Goal: Find specific page/section: Find specific page/section

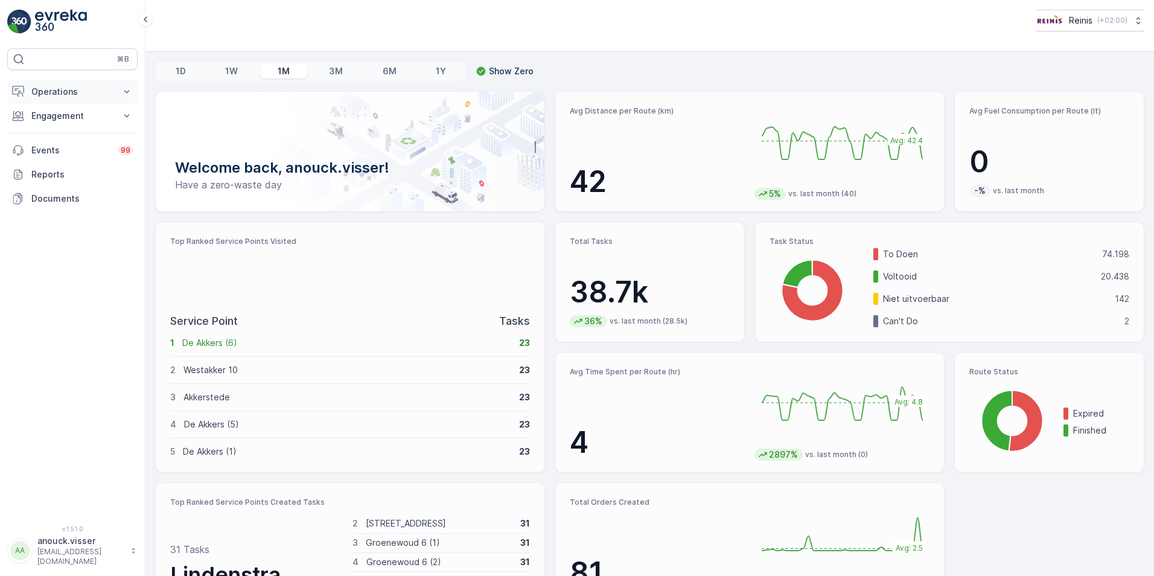
click at [35, 88] on p "Operations" at bounding box center [72, 92] width 82 height 12
click at [57, 132] on p "Planning" at bounding box center [48, 129] width 34 height 12
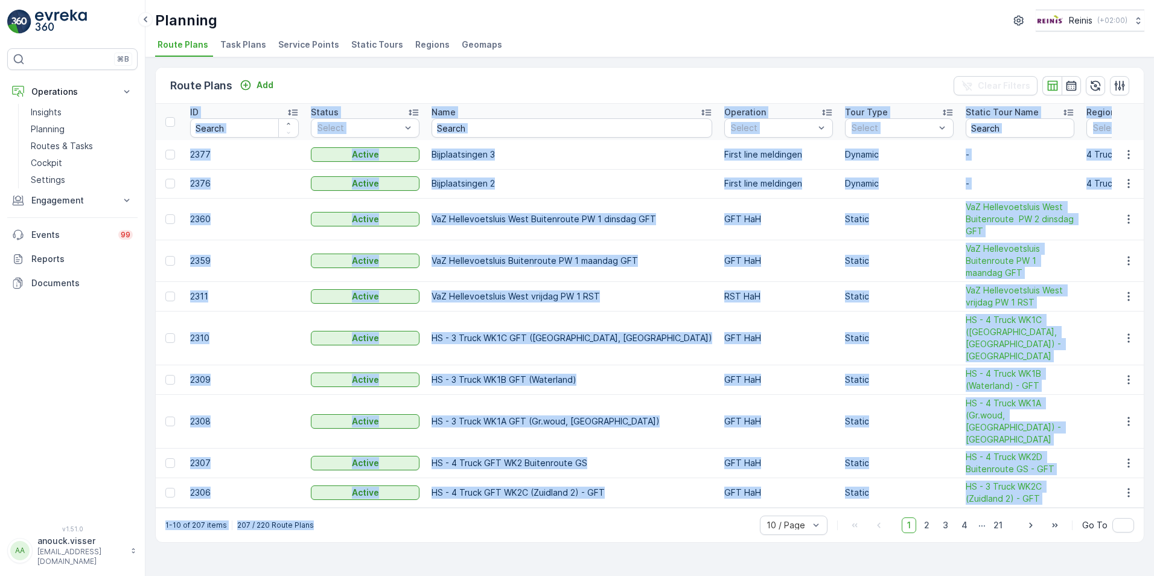
drag, startPoint x: 331, startPoint y: 490, endPoint x: 385, endPoint y: 485, distance: 53.3
click at [385, 485] on div "Route Plans Add Clear Filters ID Status Select Name Operation Select Tour Type …" at bounding box center [649, 305] width 989 height 476
drag, startPoint x: 385, startPoint y: 485, endPoint x: 344, endPoint y: 498, distance: 42.4
click at [391, 515] on div "1-10 of 207 items 207 / 220 Route Plans 10 / Page 1 2 3 4 ... 21 Go To" at bounding box center [650, 525] width 988 height 34
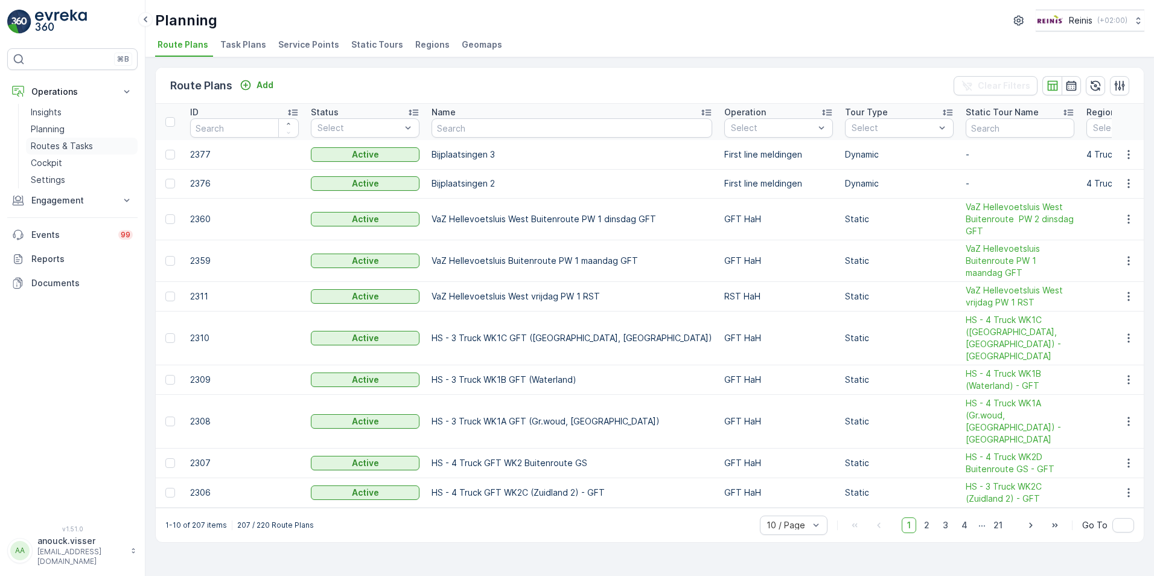
click at [56, 145] on p "Routes & Tasks" at bounding box center [62, 146] width 62 height 12
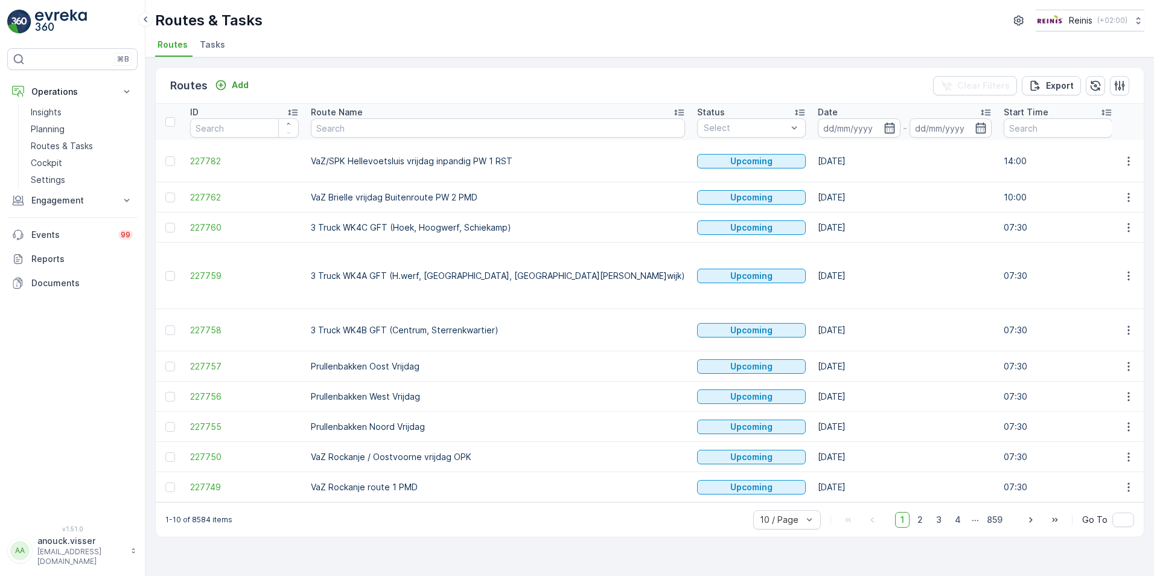
drag, startPoint x: 335, startPoint y: 476, endPoint x: 730, endPoint y: 456, distance: 395.9
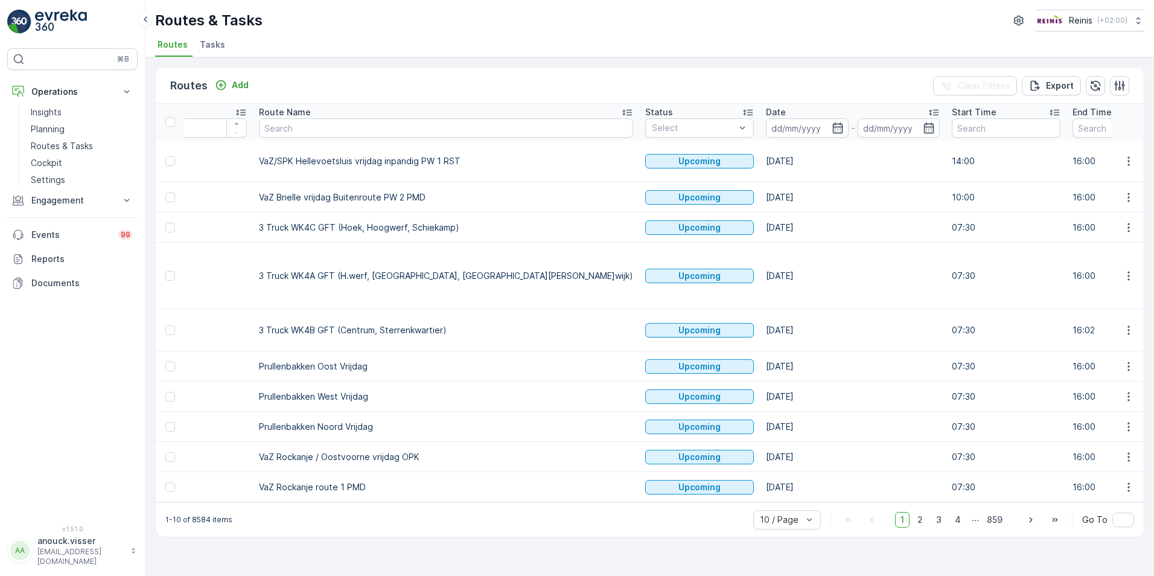
scroll to position [0, 32]
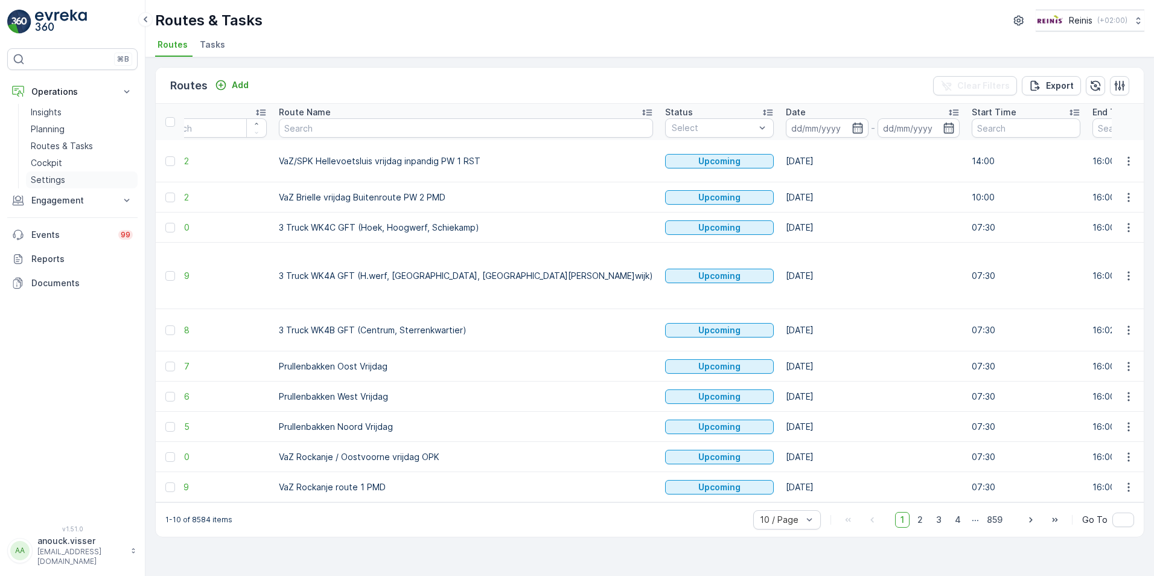
click at [51, 185] on p "Settings" at bounding box center [48, 180] width 34 height 12
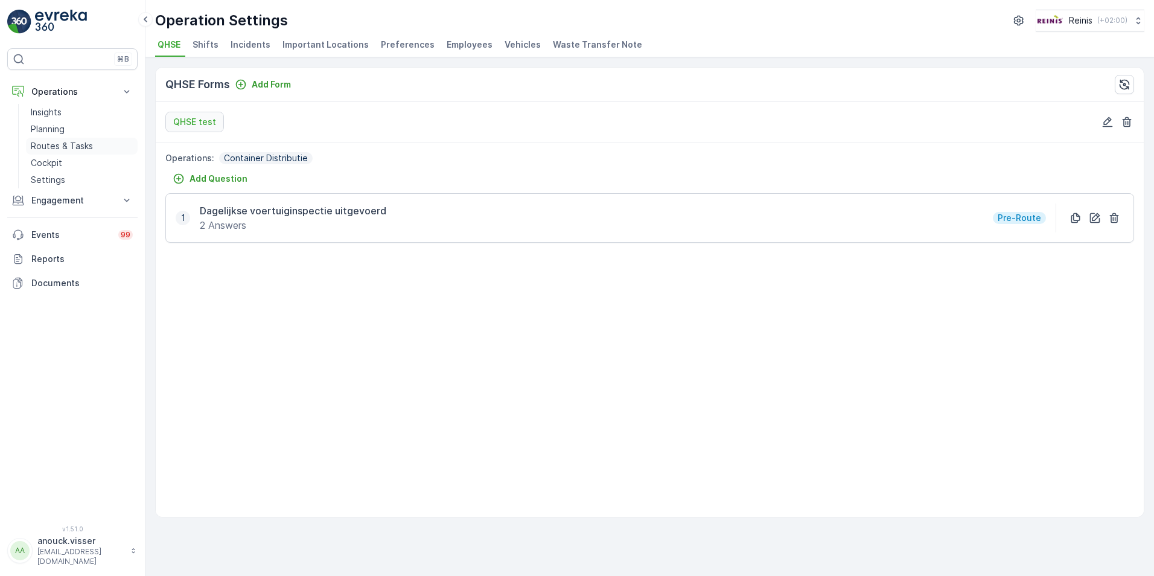
click at [50, 147] on p "Routes & Tasks" at bounding box center [62, 146] width 62 height 12
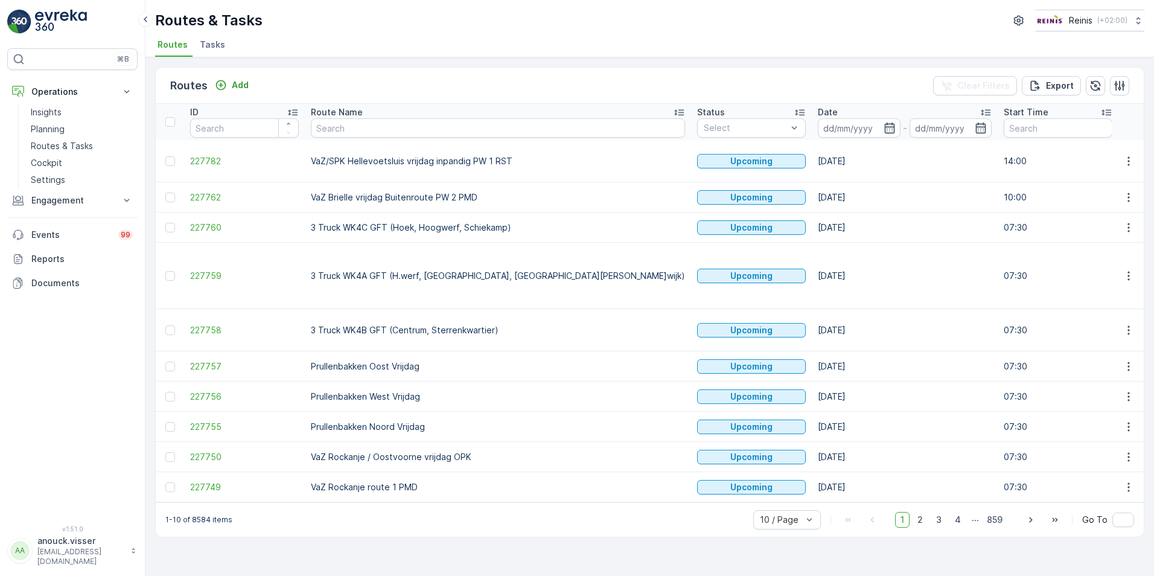
click at [205, 42] on span "Tasks" at bounding box center [212, 45] width 25 height 12
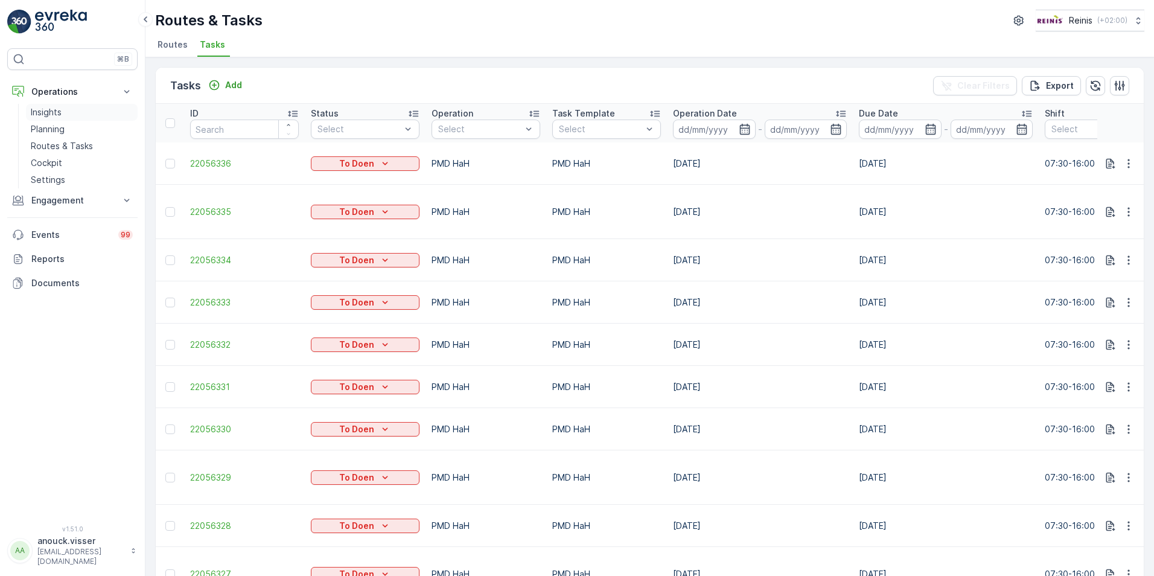
click at [54, 105] on link "Insights" at bounding box center [82, 112] width 112 height 17
click at [54, 91] on p "Operations" at bounding box center [72, 92] width 82 height 12
click at [57, 128] on p "Planning" at bounding box center [48, 129] width 34 height 12
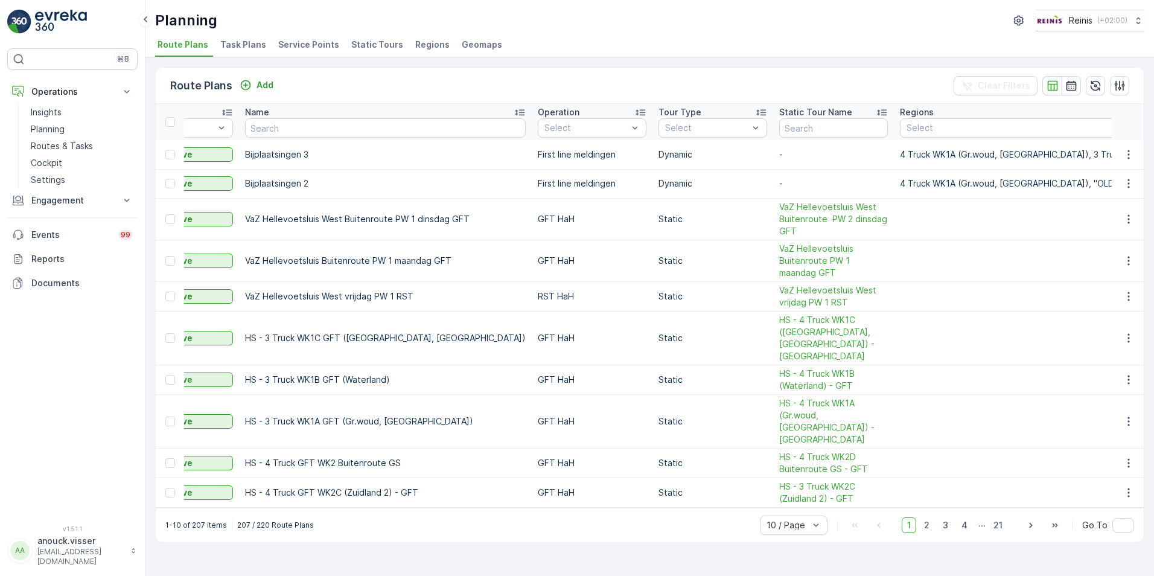
scroll to position [0, 168]
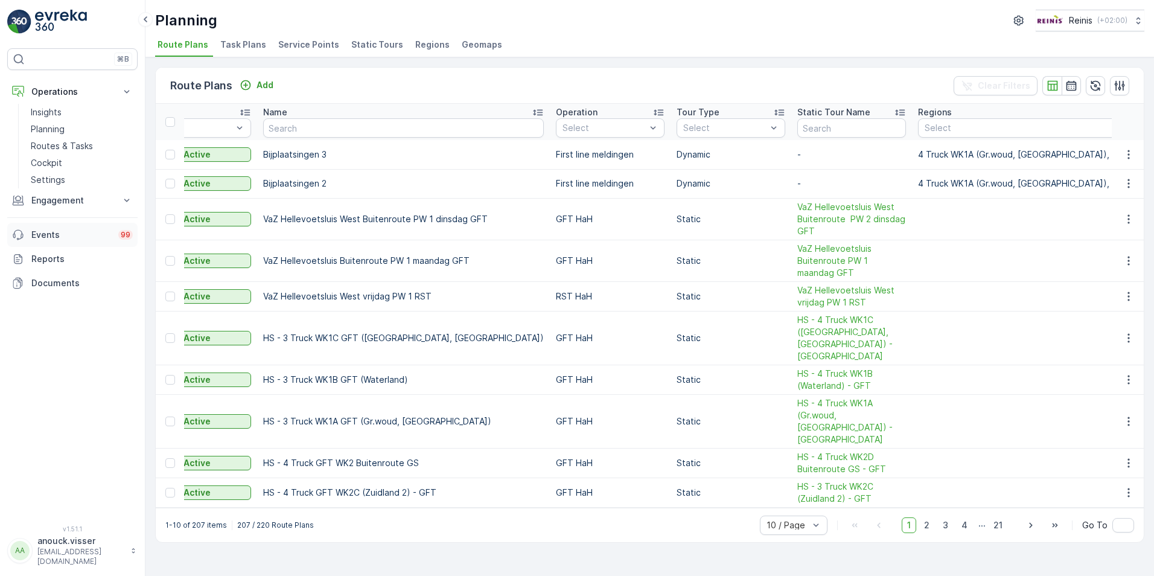
click at [96, 230] on p "Events" at bounding box center [71, 235] width 80 height 12
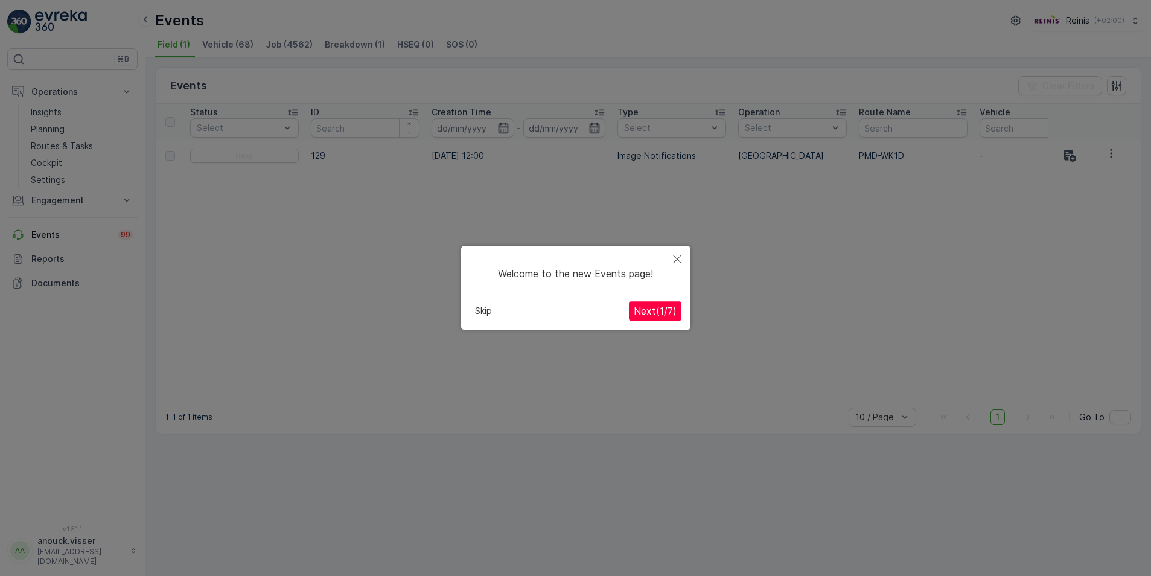
click at [682, 249] on button "Close" at bounding box center [677, 260] width 27 height 28
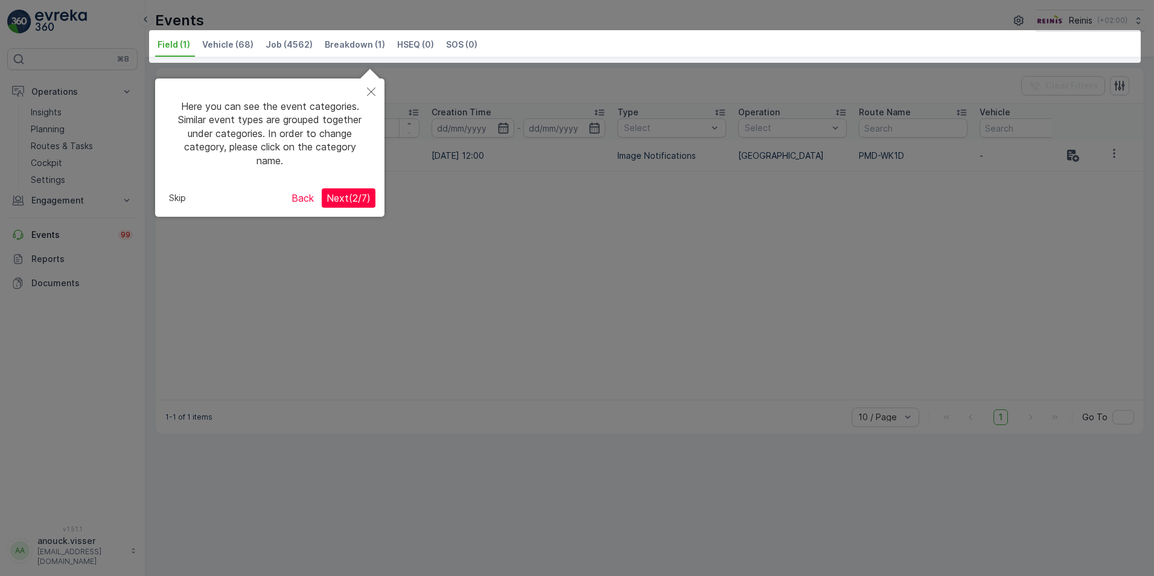
click at [373, 95] on icon "Close" at bounding box center [371, 92] width 8 height 8
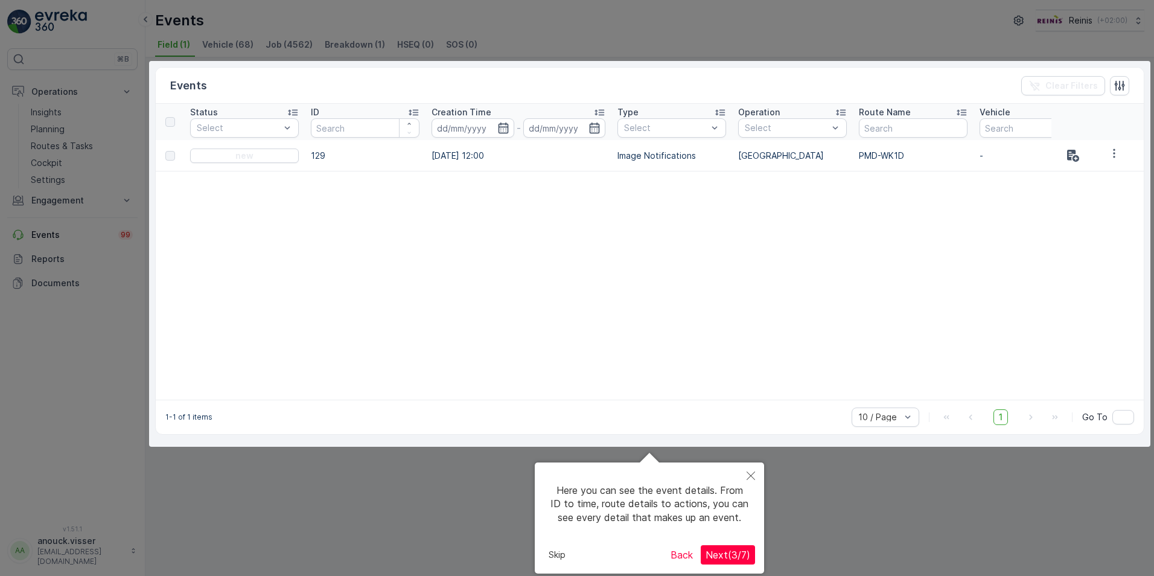
click at [43, 112] on div at bounding box center [577, 288] width 1154 height 576
